Goal: Obtain resource: Download file/media

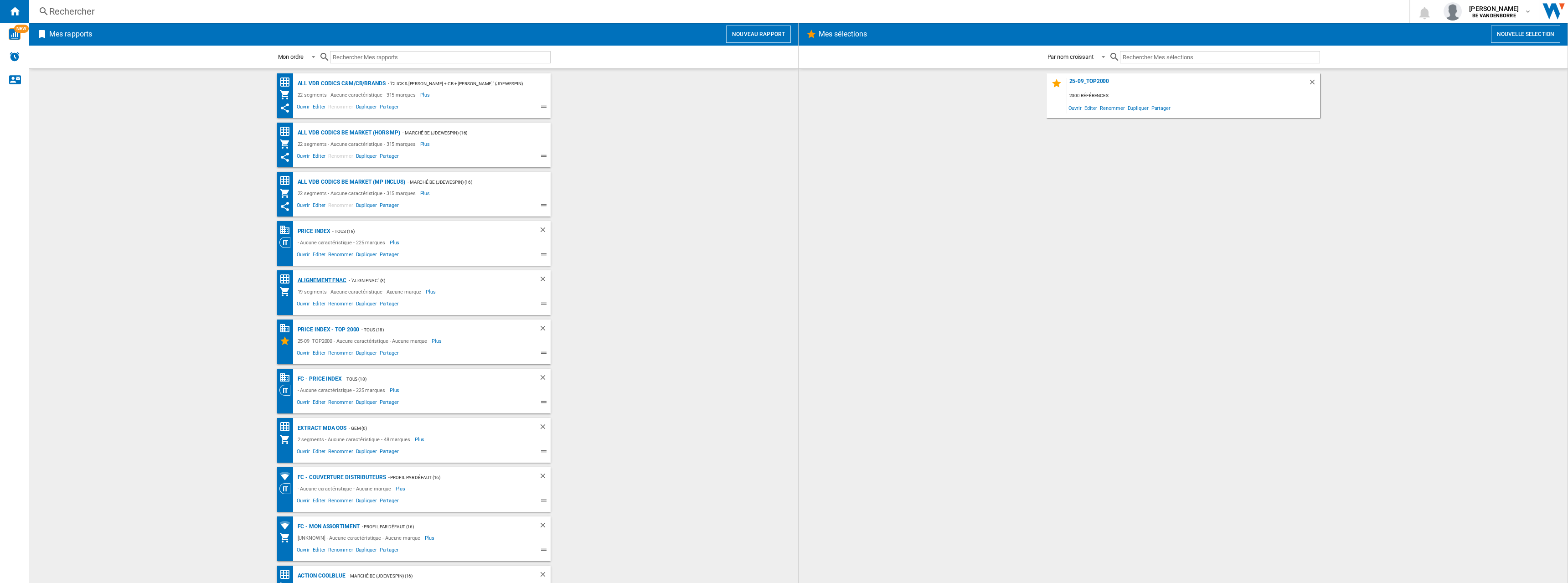
click at [301, 281] on div "Alignement Fnac" at bounding box center [321, 281] width 52 height 12
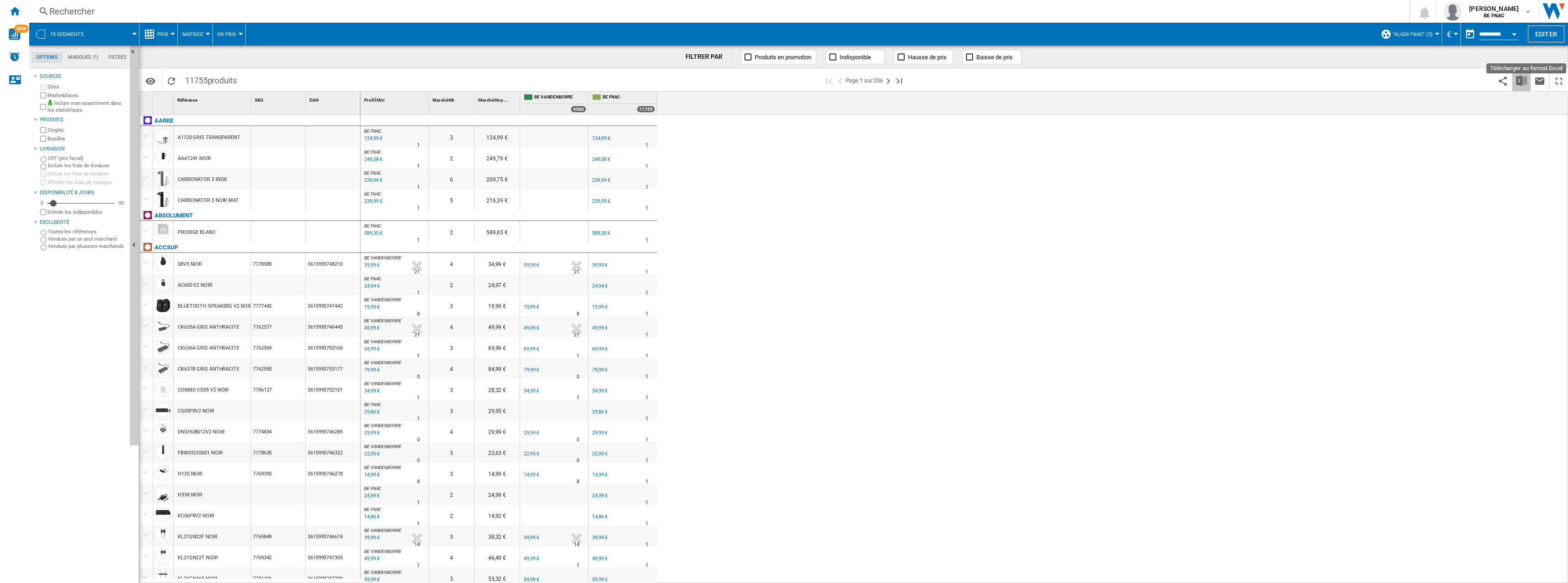
click at [1520, 83] on img "Télécharger au format Excel" at bounding box center [1522, 81] width 11 height 11
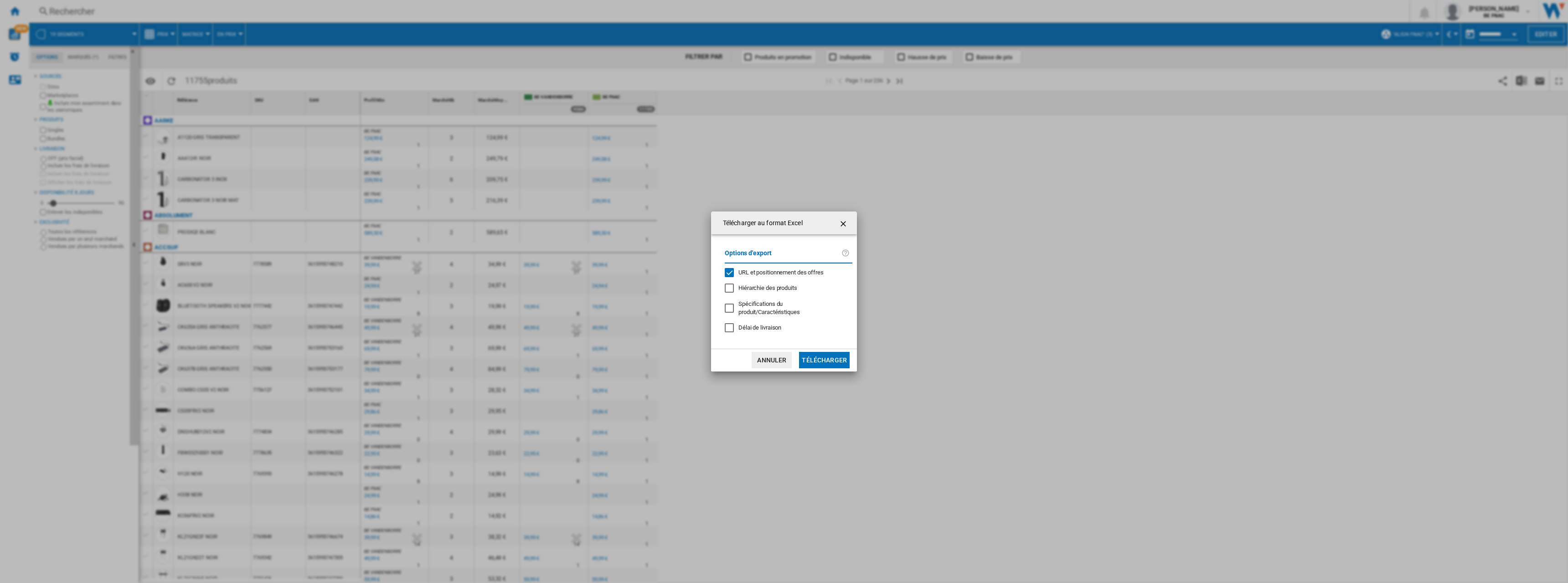
click at [754, 327] on span "Délai de livraison" at bounding box center [760, 327] width 43 height 7
click at [769, 276] on span "URL et positionnement des offres" at bounding box center [781, 272] width 85 height 7
click at [828, 357] on button "Télécharger" at bounding box center [824, 360] width 51 height 16
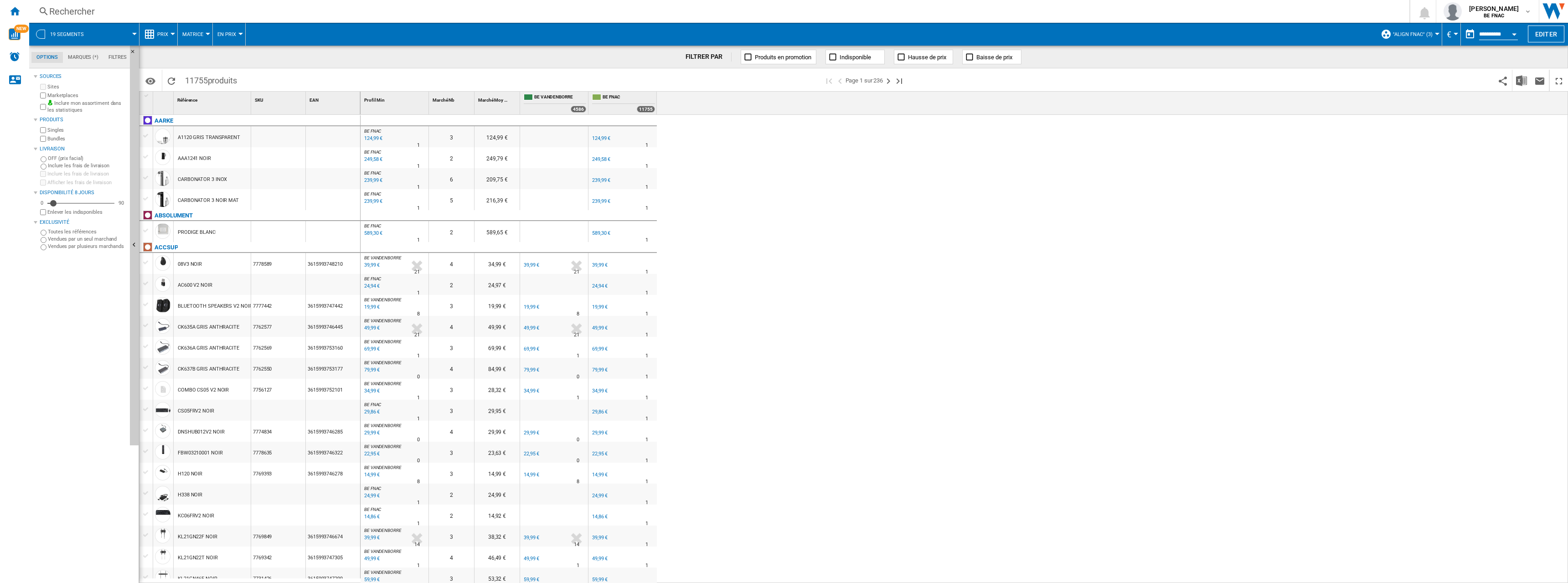
click at [1464, 62] on div "FILTRER PAR Produits en promotion Indisponible Hausse de prix Baisse de prix" at bounding box center [853, 57] width 1429 height 23
click at [1415, 33] on span ""Align Fnac" (3)" at bounding box center [1412, 35] width 40 height 6
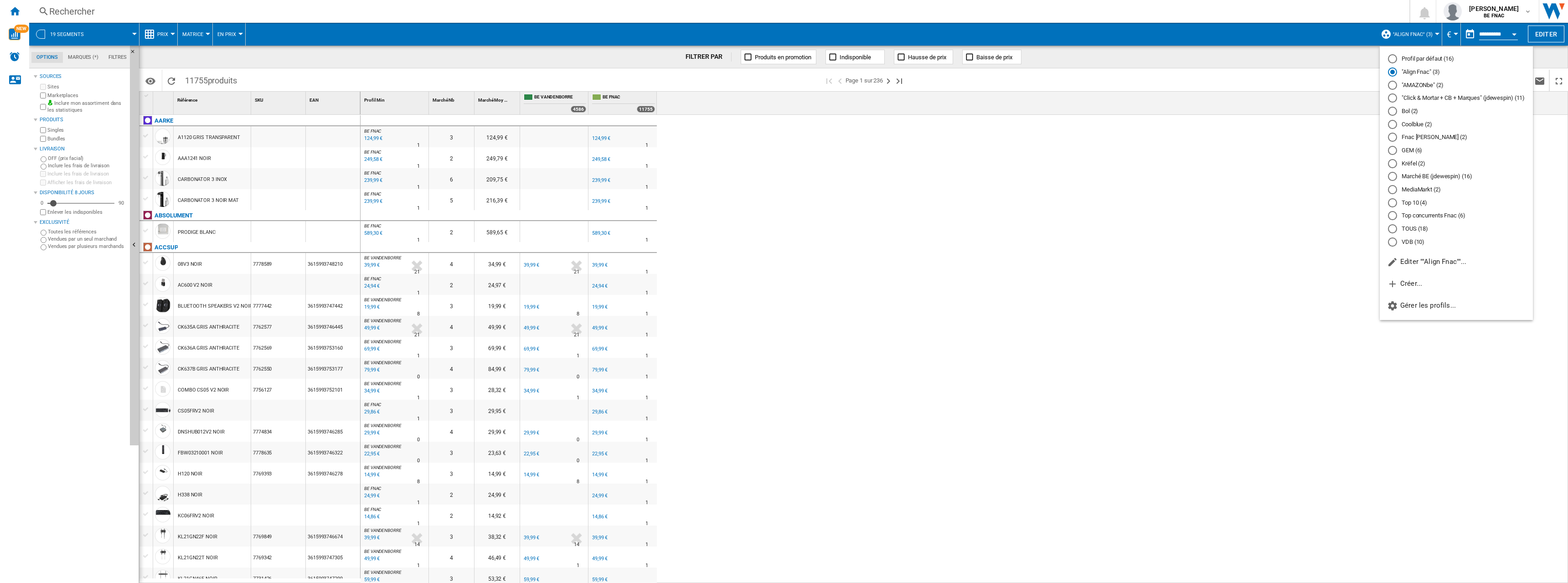
click at [1415, 33] on md-backdrop at bounding box center [784, 292] width 1568 height 583
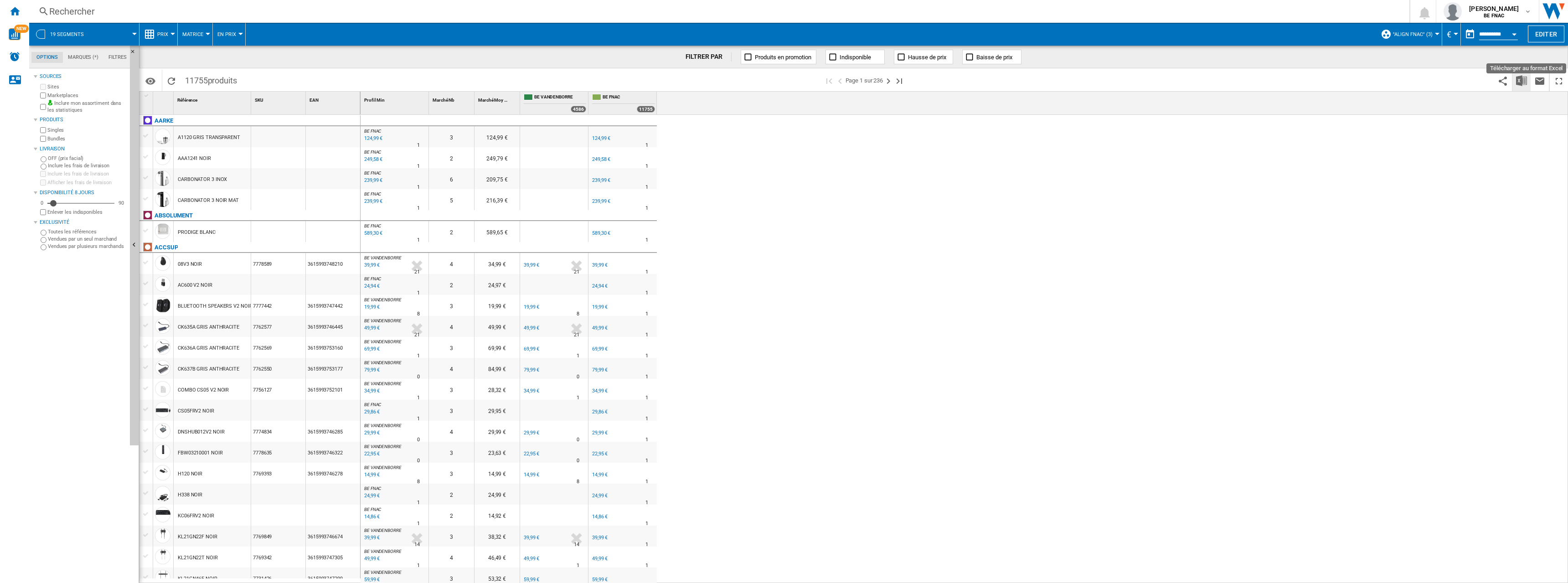
click at [1525, 77] on img "Télécharger au format Excel" at bounding box center [1522, 81] width 11 height 11
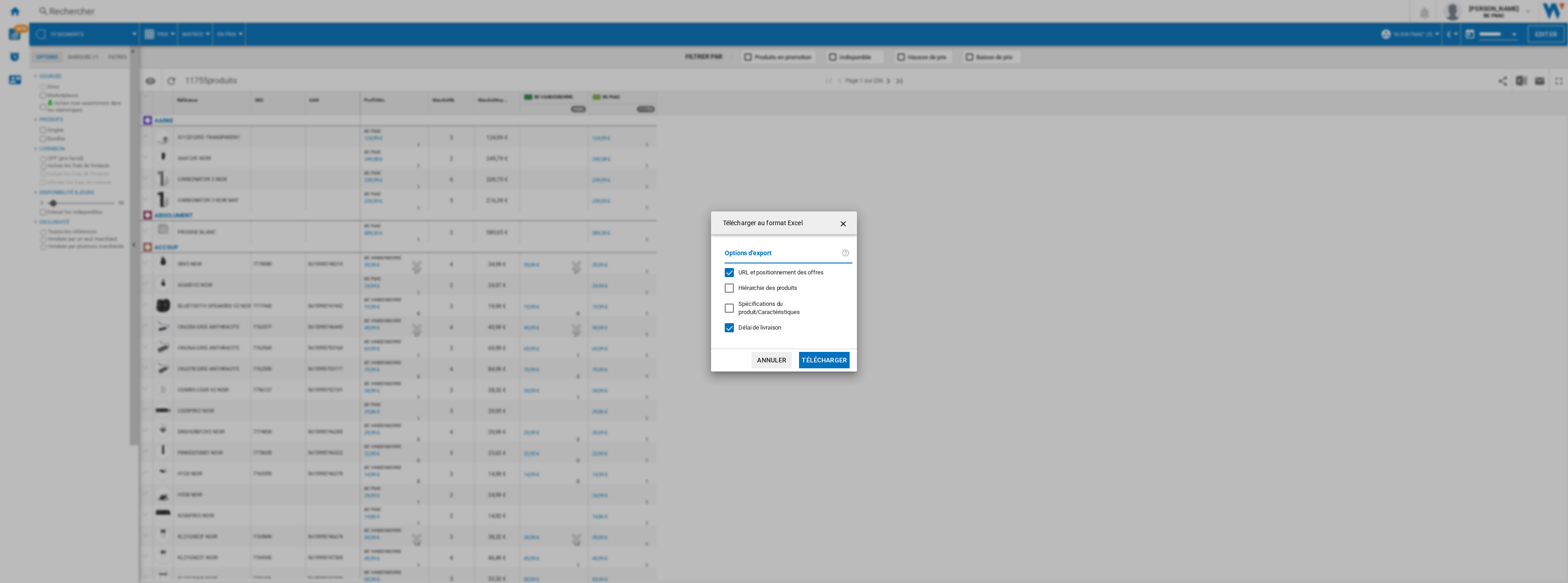
click at [807, 270] on div "Options d'export URL et positionnement des offres Hiérarchie des produits Spéci…" at bounding box center [788, 291] width 137 height 96
click at [805, 275] on span "URL et positionnement des offres" at bounding box center [781, 272] width 85 height 7
click at [829, 352] on button "Télécharger" at bounding box center [824, 360] width 51 height 16
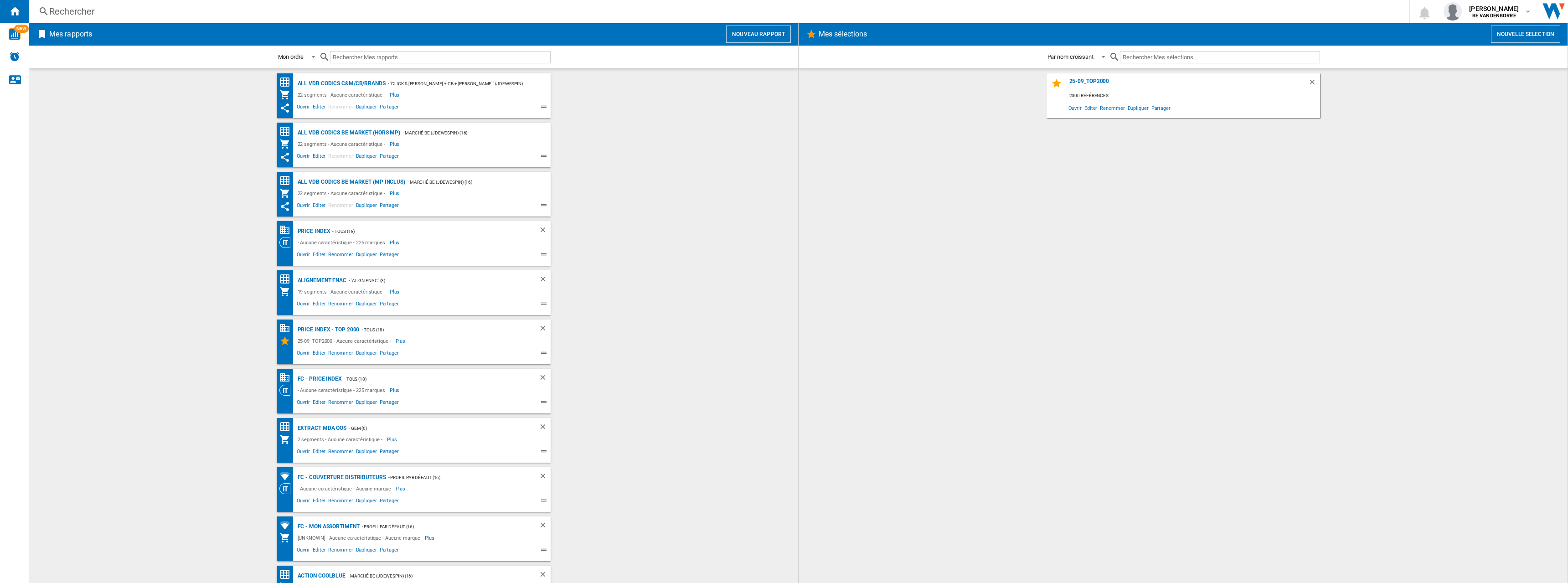
drag, startPoint x: 616, startPoint y: 310, endPoint x: 609, endPoint y: 307, distance: 7.6
click at [616, 310] on wk-bookmarked-report "Alignement Fnac - "Align Fnac" (3) 19 segments - Aucune caractéristique - Plus …" at bounding box center [413, 292] width 751 height 44
click at [313, 281] on div "Alignement Fnac" at bounding box center [321, 281] width 52 height 12
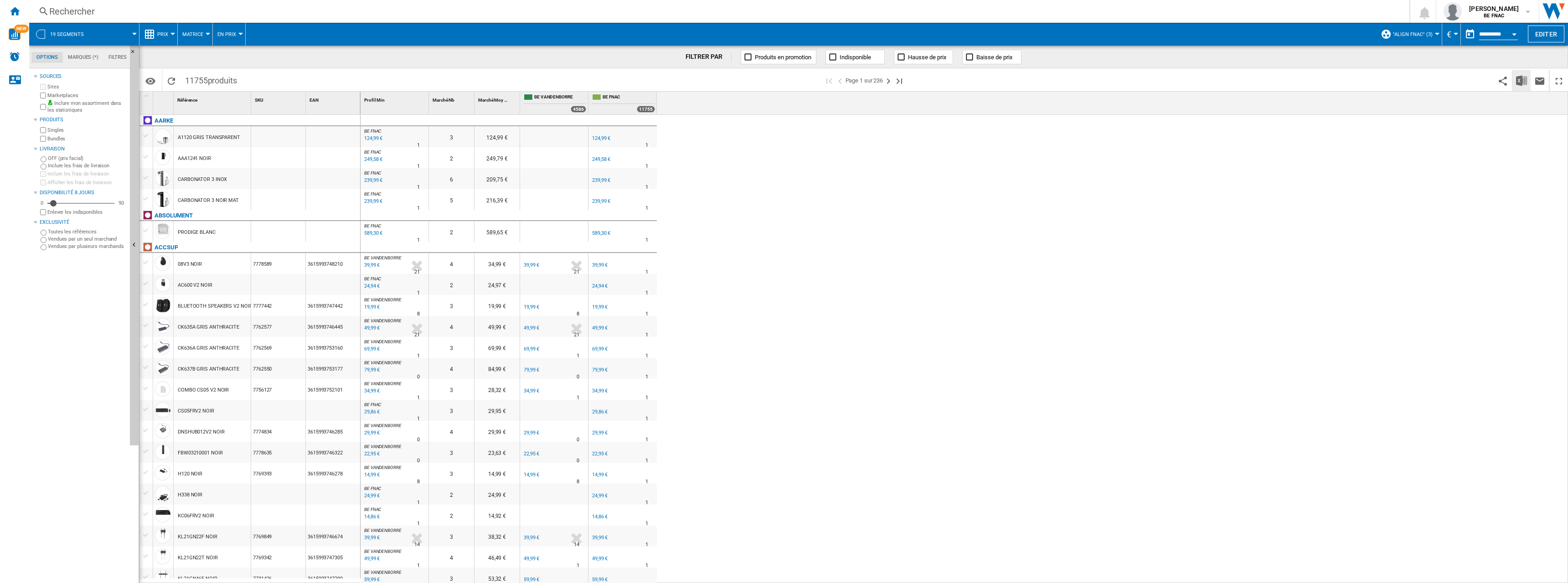
click at [1527, 83] on img "Télécharger au format Excel" at bounding box center [1522, 81] width 11 height 11
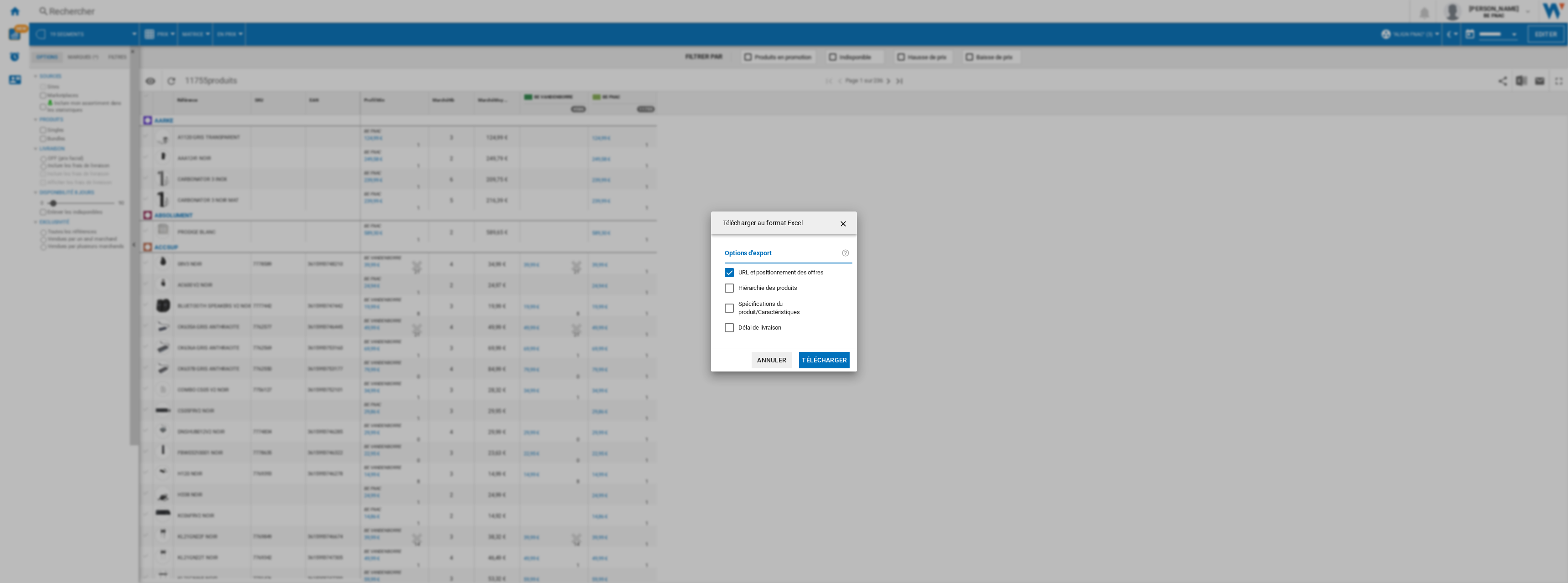
click at [794, 276] on span "URL et positionnement des offres" at bounding box center [781, 272] width 85 height 7
click at [738, 331] on div "Options d'export URL et positionnement des offres Hiérarchie des produits Spéci…" at bounding box center [788, 291] width 137 height 96
click at [743, 329] on div "Options d'export URL et positionnement des offres Hiérarchie des produits Spéci…" at bounding box center [788, 291] width 137 height 96
click at [763, 327] on span "Délai de livraison" at bounding box center [760, 327] width 43 height 7
click at [828, 352] on button "Télécharger" at bounding box center [824, 360] width 51 height 16
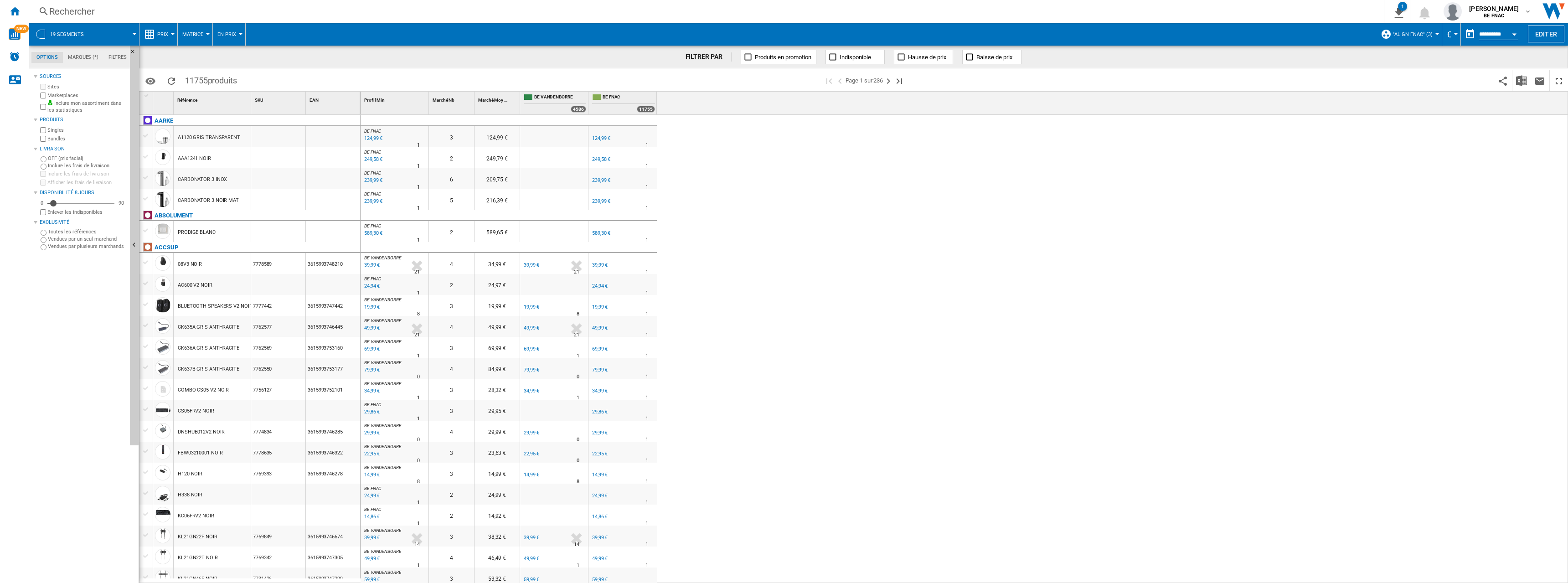
click at [1027, 271] on div "0 BE FNAC : BE FR FNAC -1.0 % 124,99 € % N/A 1 BE FNAC : BE FR FNAC 3 124,99 € …" at bounding box center [964, 349] width 1208 height 469
click at [13, 12] on ng-md-icon "Accueil" at bounding box center [15, 11] width 11 height 11
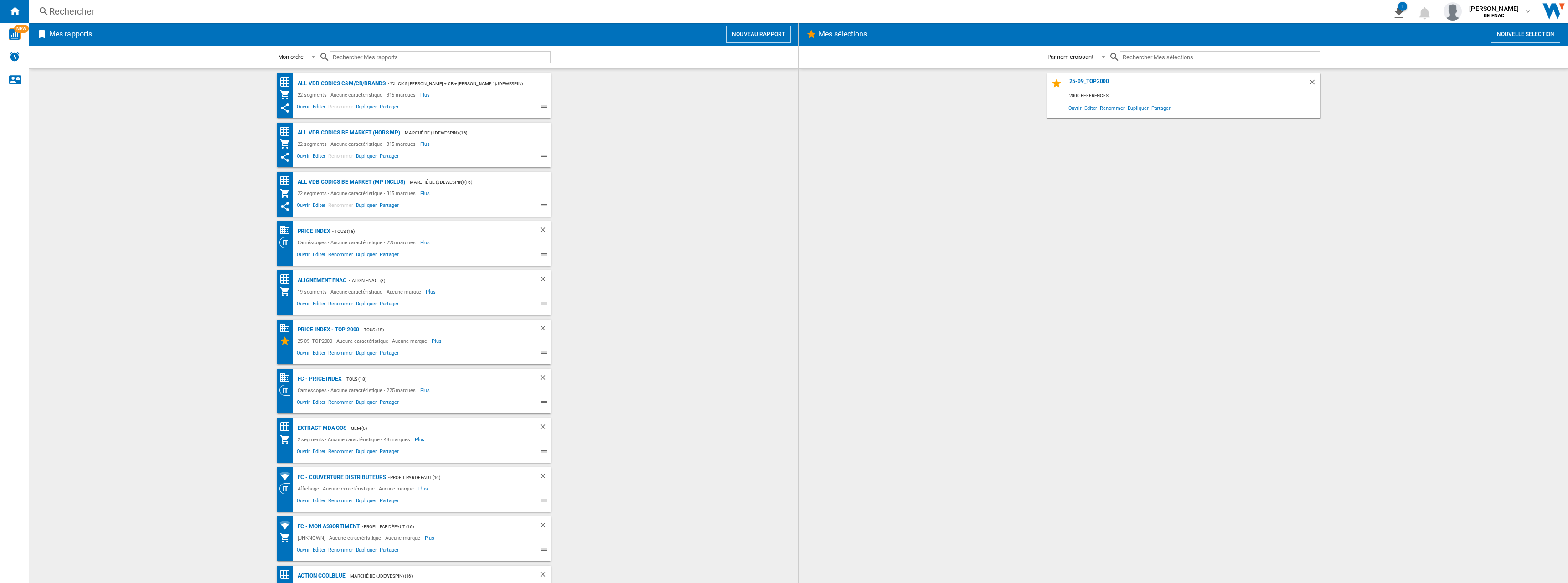
click at [605, 488] on wk-bookmarked-report "FC - Couverture distributeurs - Profil par défaut (16) Affichage - Aucune carac…" at bounding box center [413, 489] width 751 height 44
